Goal: Check status: Check status

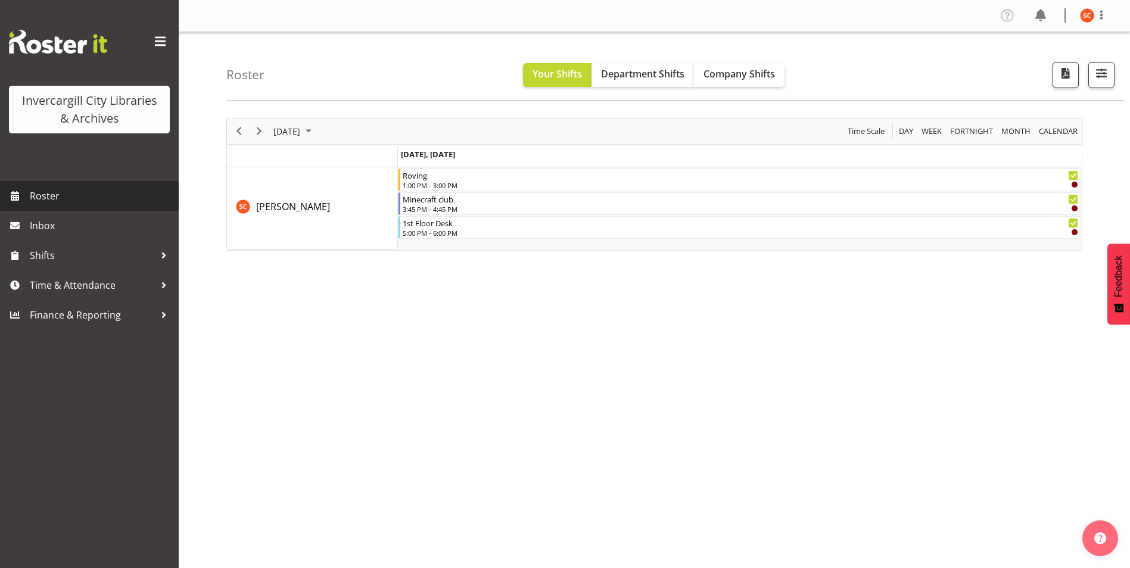
click at [89, 202] on span "Roster" at bounding box center [101, 196] width 143 height 18
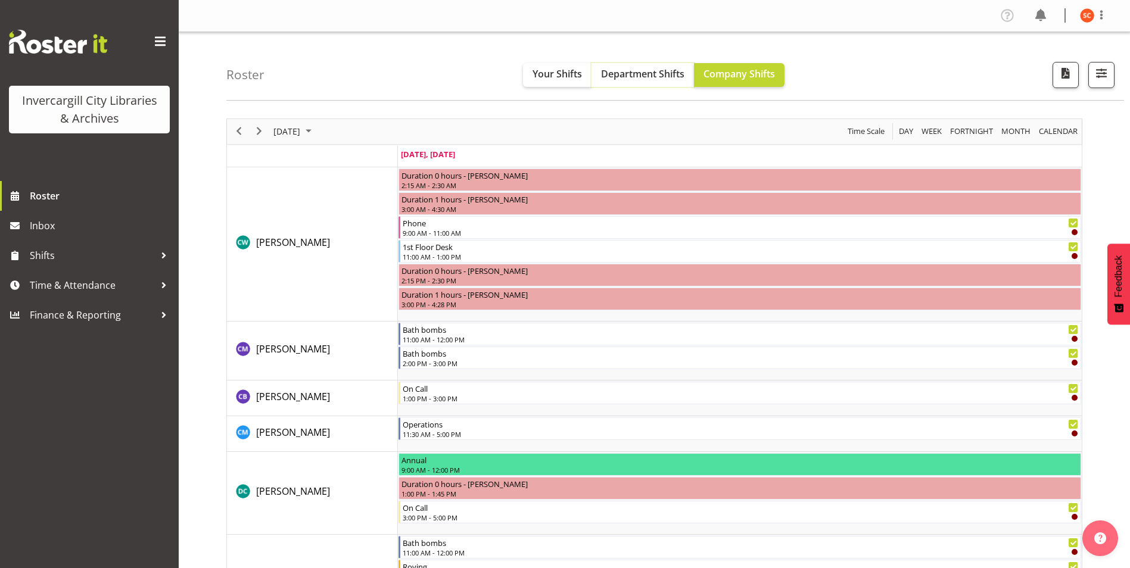
click at [658, 71] on span "Department Shifts" at bounding box center [642, 73] width 83 height 13
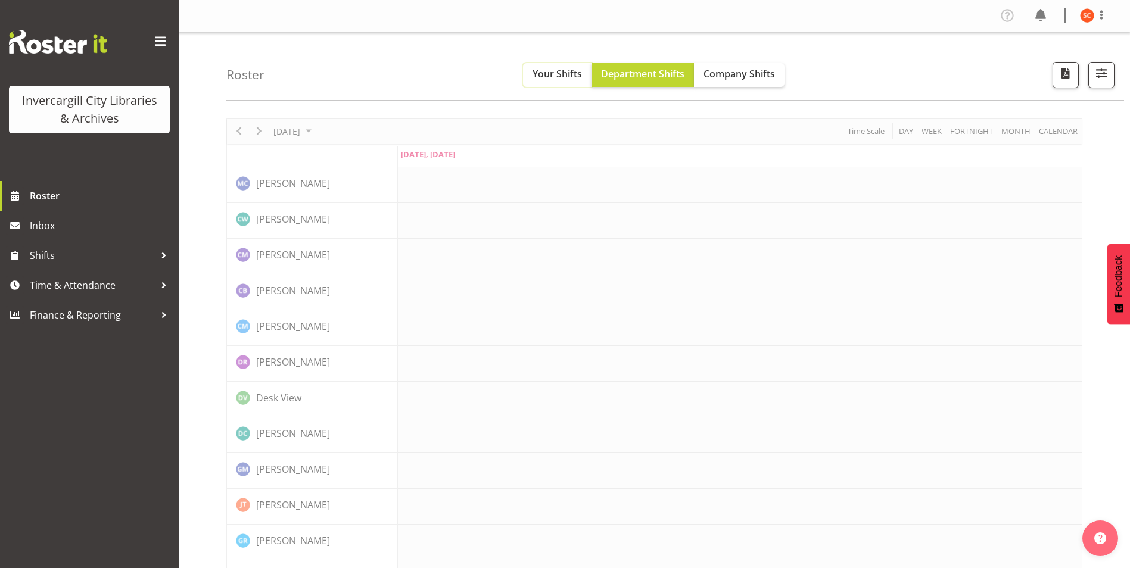
click at [569, 71] on span "Your Shifts" at bounding box center [556, 73] width 49 height 13
